Goal: Navigation & Orientation: Find specific page/section

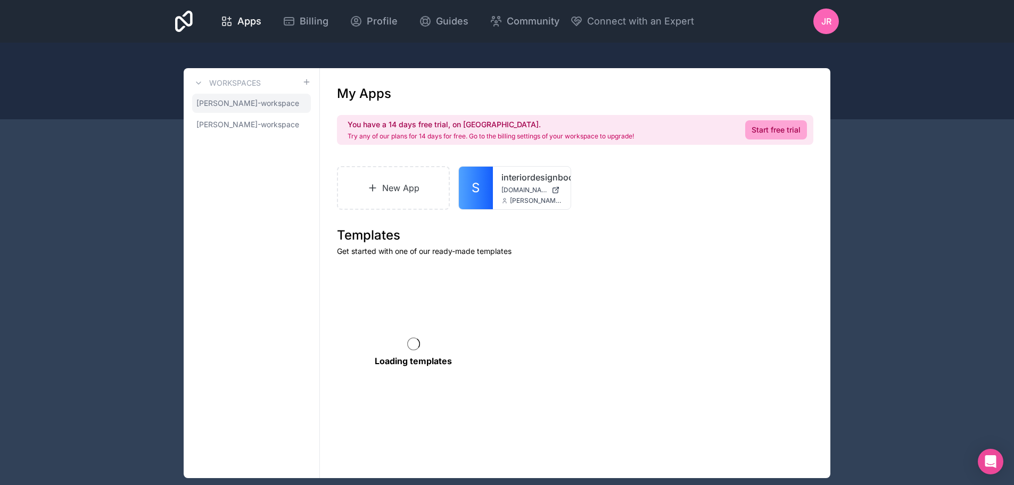
click at [228, 100] on span "[PERSON_NAME]-workspace" at bounding box center [247, 103] width 103 height 11
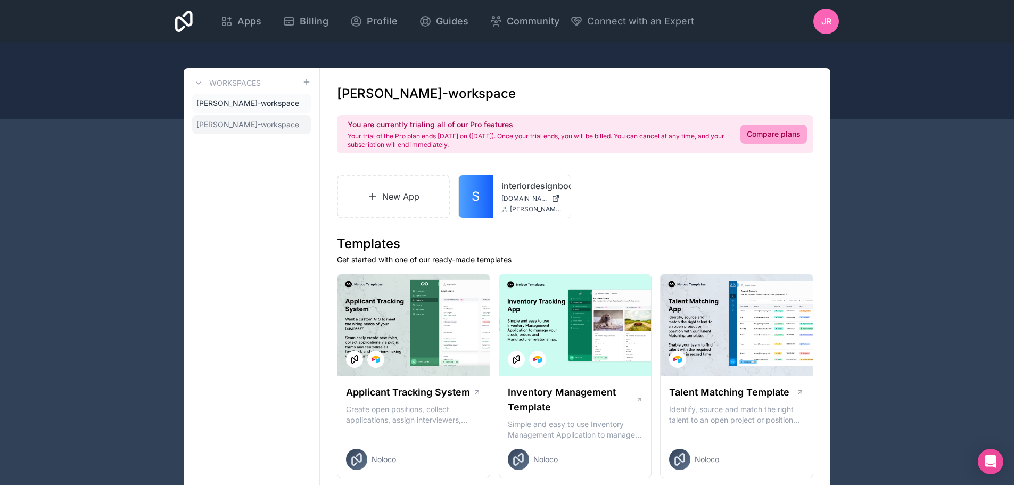
click at [220, 119] on span "[PERSON_NAME]-workspace" at bounding box center [247, 124] width 103 height 11
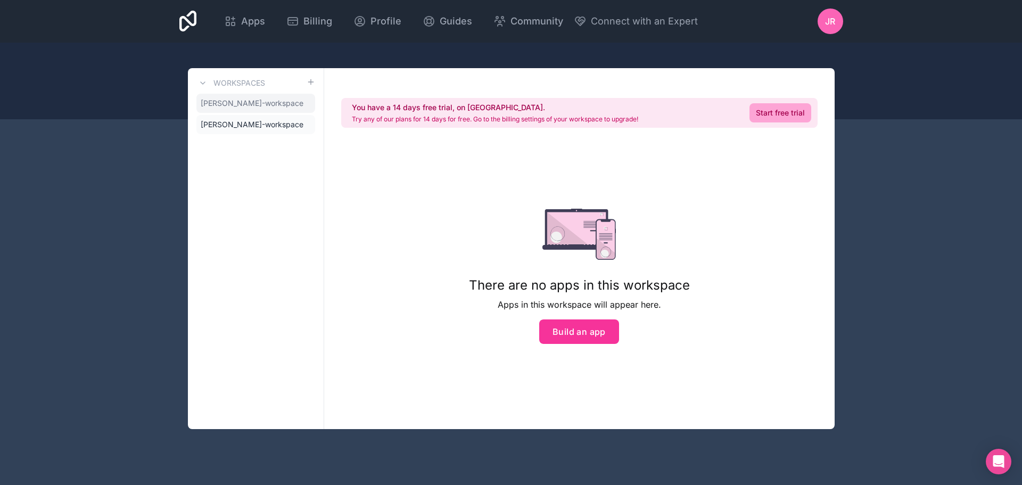
click at [219, 106] on span "[PERSON_NAME]-workspace" at bounding box center [252, 103] width 103 height 11
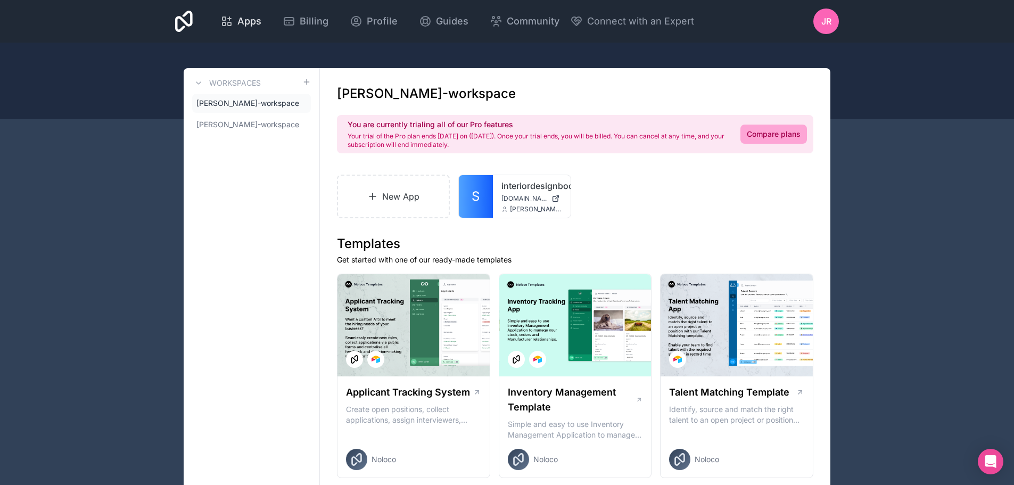
click at [243, 23] on span "Apps" at bounding box center [249, 21] width 24 height 15
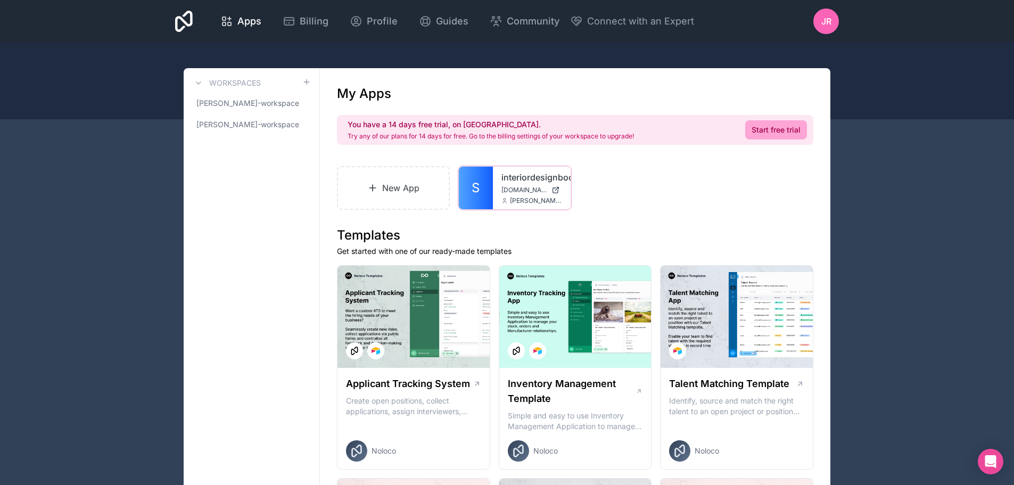
click at [485, 188] on link "S" at bounding box center [476, 188] width 34 height 43
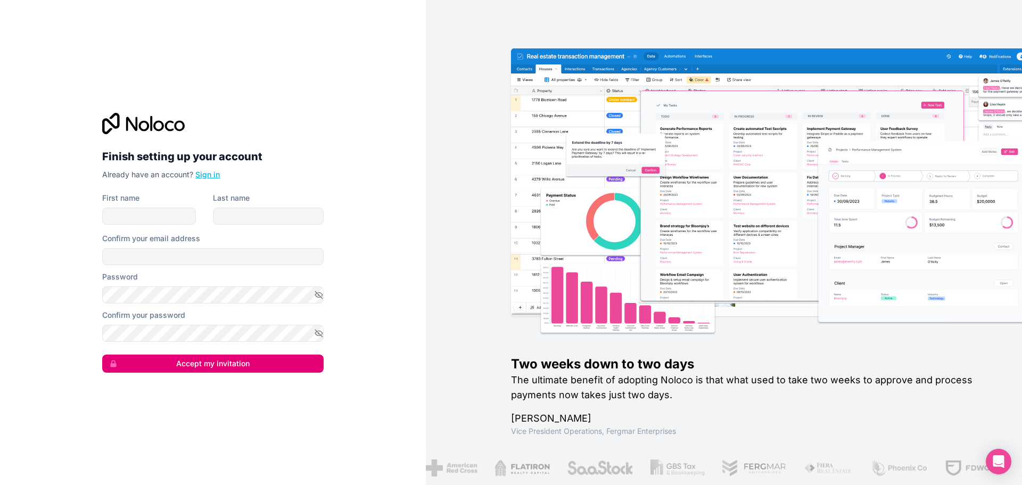
click at [201, 175] on link "Sign in" at bounding box center [207, 174] width 24 height 9
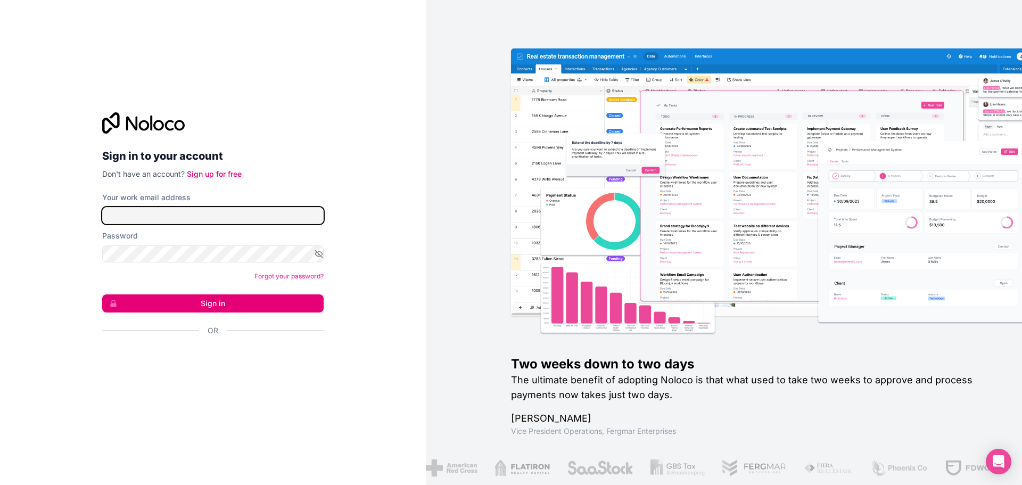
click at [179, 215] on input "Your work email address" at bounding box center [212, 215] width 221 height 17
type input "it@interiordesignbookkeeping.com"
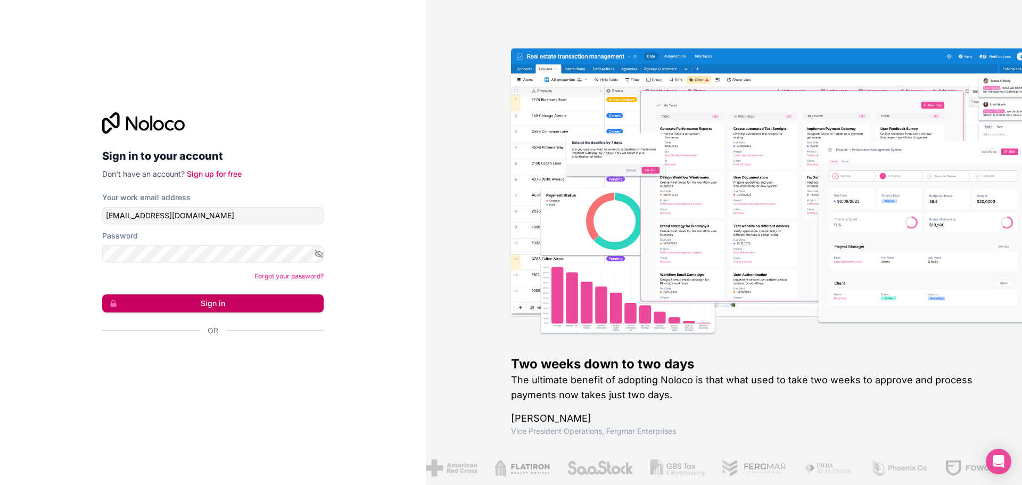
click at [203, 301] on button "Sign in" at bounding box center [212, 303] width 221 height 18
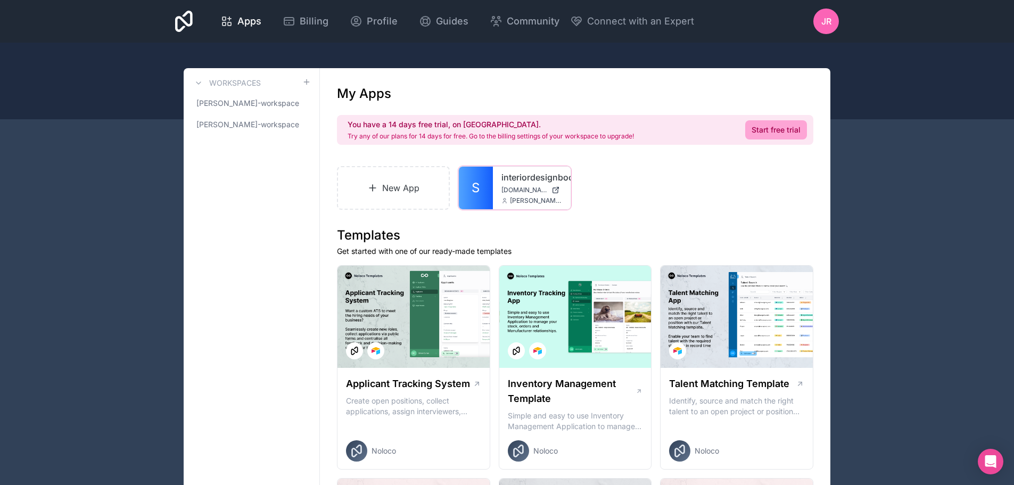
click at [0, 0] on icon at bounding box center [0, 0] width 0 height 0
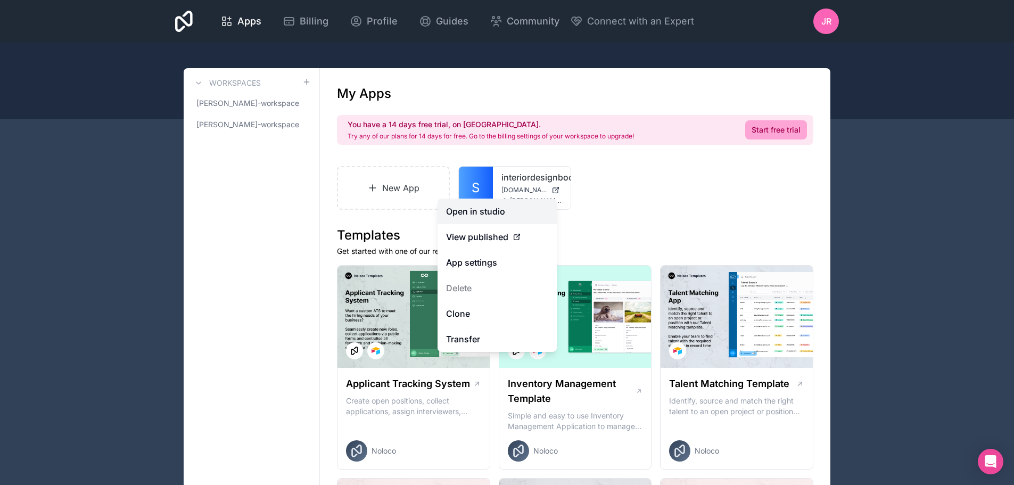
click at [476, 210] on link "Open in studio" at bounding box center [496, 211] width 119 height 26
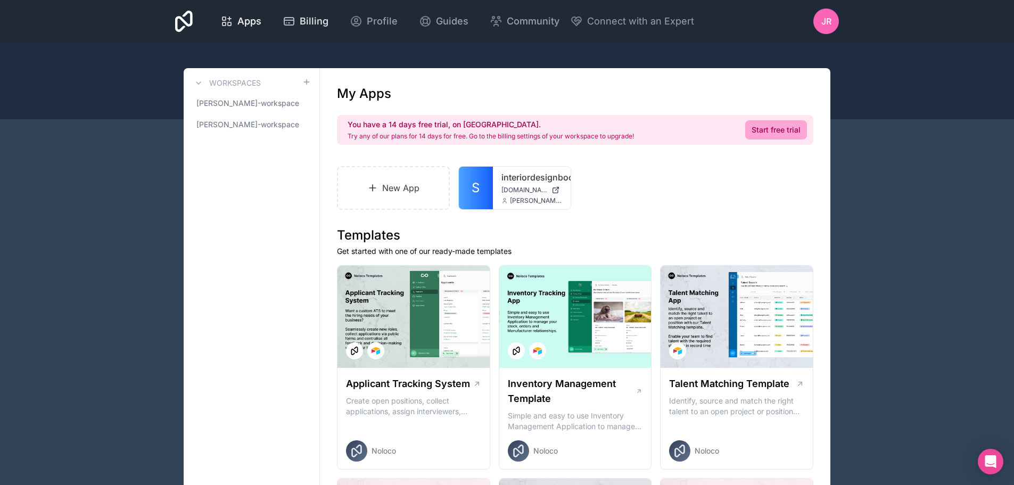
click at [308, 25] on span "Billing" at bounding box center [314, 21] width 29 height 15
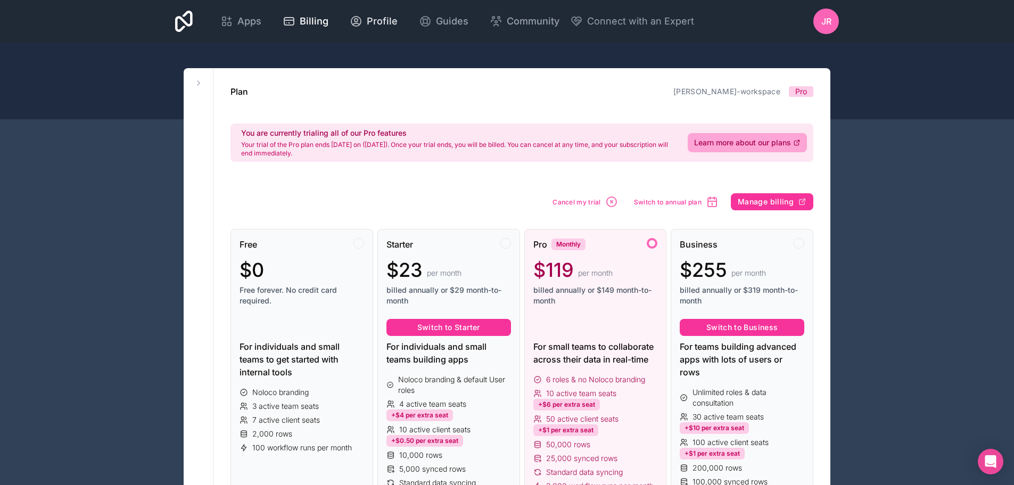
click at [380, 23] on span "Profile" at bounding box center [382, 21] width 31 height 15
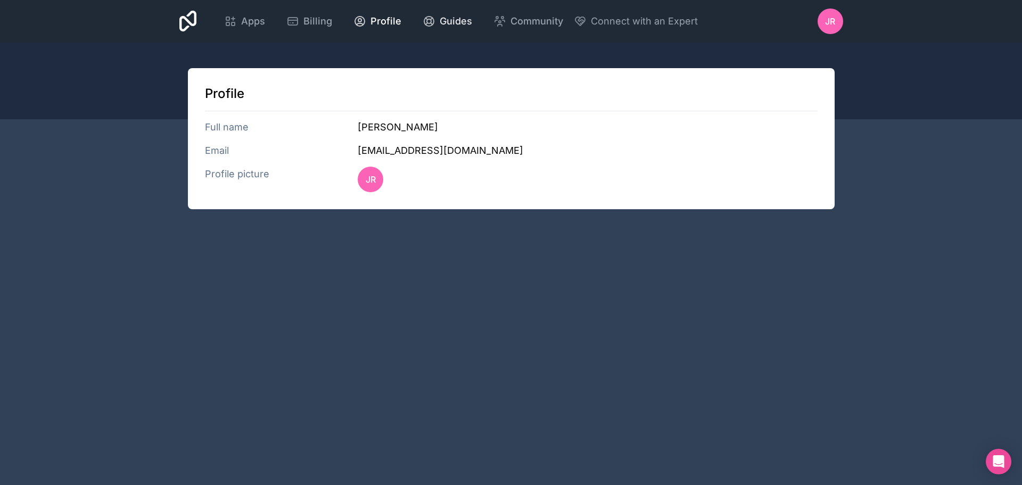
click at [460, 27] on span "Guides" at bounding box center [456, 21] width 32 height 15
click at [251, 20] on span "Apps" at bounding box center [253, 21] width 24 height 15
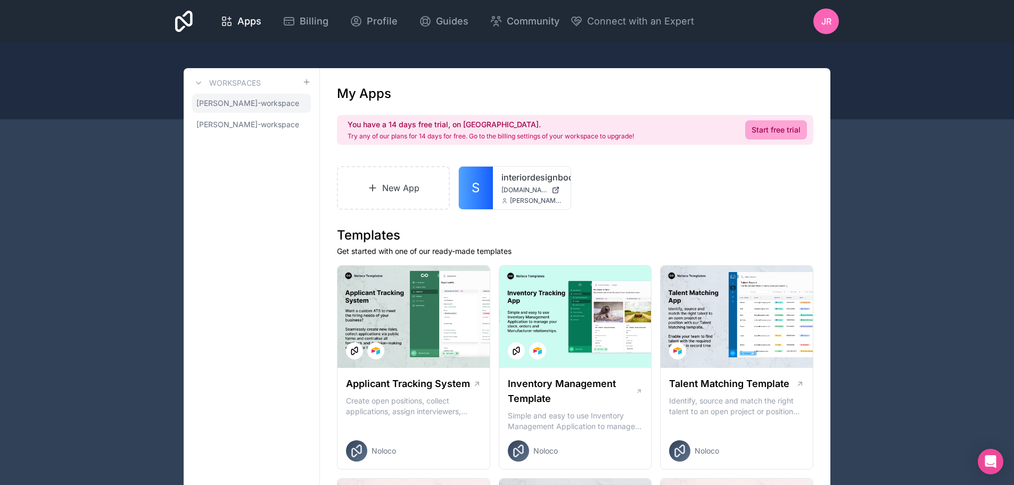
click at [211, 105] on span "[PERSON_NAME]-workspace" at bounding box center [247, 103] width 103 height 11
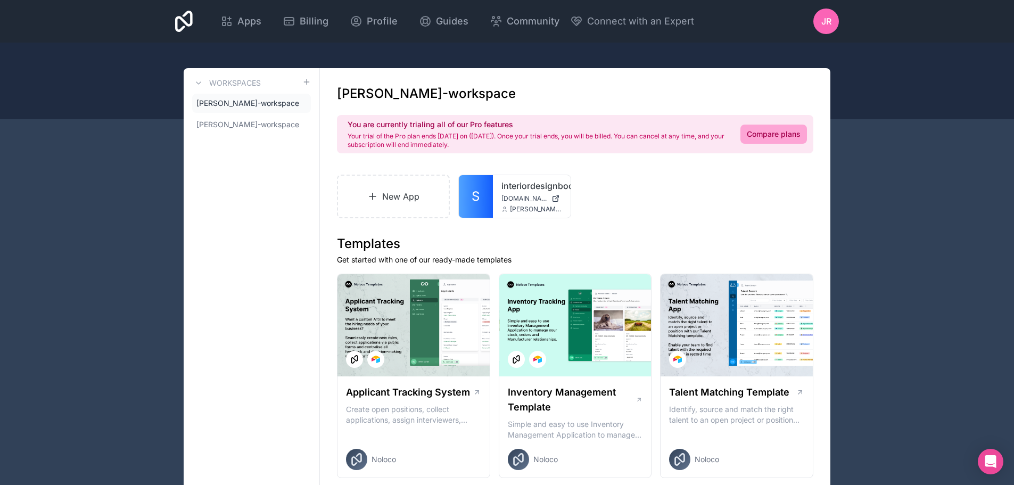
click at [0, 0] on icon at bounding box center [0, 0] width 0 height 0
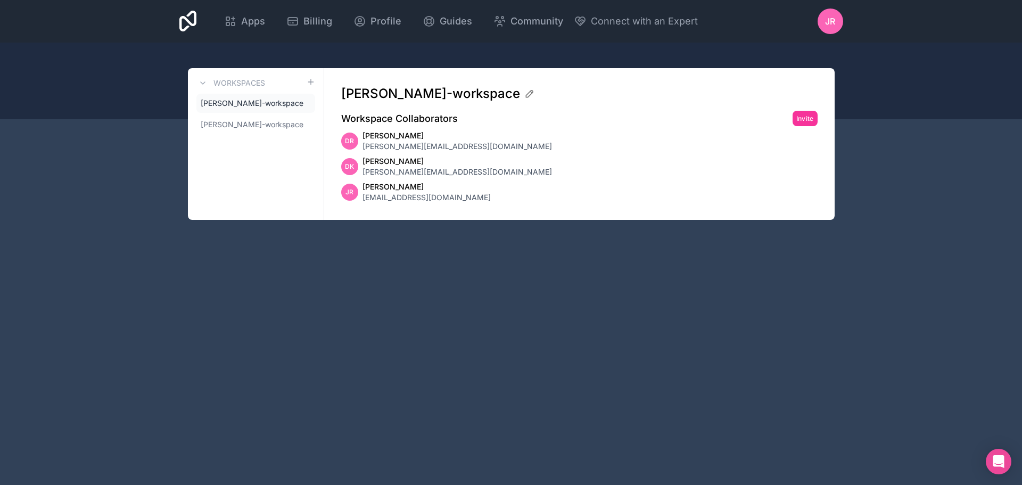
click at [235, 95] on link "[PERSON_NAME]-workspace" at bounding box center [255, 103] width 119 height 19
click at [236, 102] on span "[PERSON_NAME]-workspace" at bounding box center [252, 103] width 103 height 11
click at [247, 22] on span "Apps" at bounding box center [253, 21] width 24 height 15
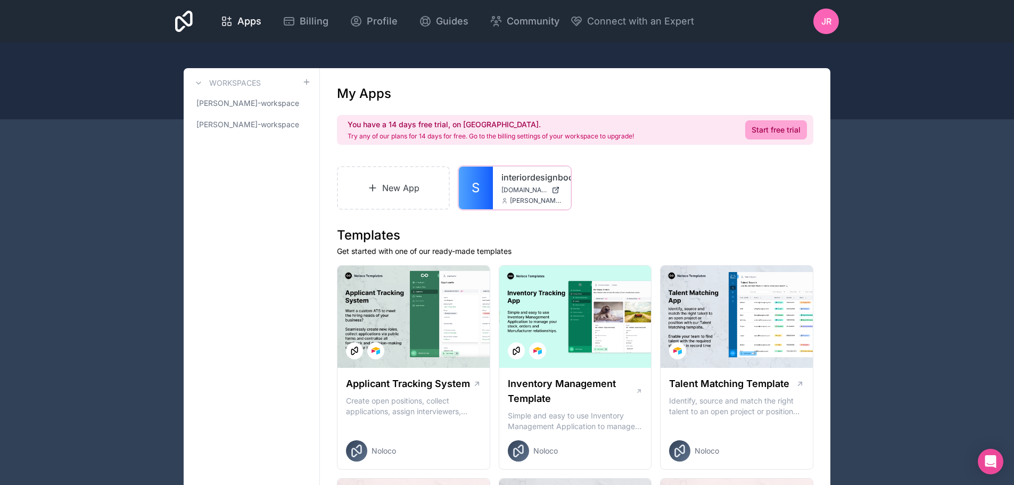
click at [469, 188] on link "S" at bounding box center [476, 188] width 34 height 43
